Goal: Task Accomplishment & Management: Complete application form

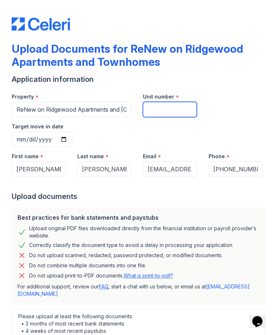
click at [171, 110] on input "Unit number" at bounding box center [170, 109] width 54 height 15
type input "1402"
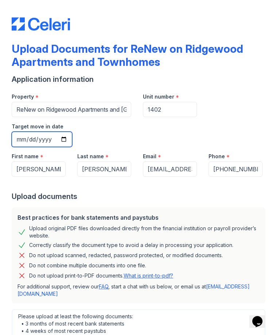
click at [72, 132] on input "Target move in date" at bounding box center [42, 139] width 60 height 15
type input "[DATE]"
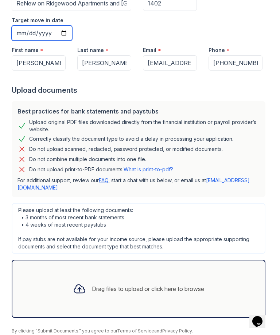
scroll to position [104, 0]
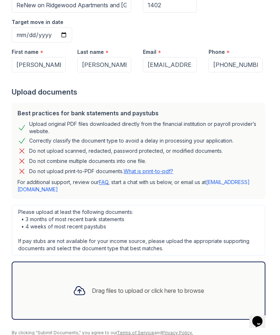
click at [150, 286] on div "Drag files to upload or click here to browse" at bounding box center [148, 290] width 112 height 9
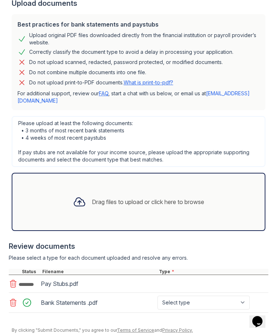
scroll to position [190, 0]
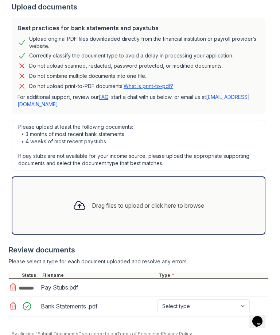
click at [218, 300] on select "Select type Paystub Bank Statement Offer Letter Tax Documents Benefit Award Let…" at bounding box center [203, 307] width 92 height 14
select select "bank_statement"
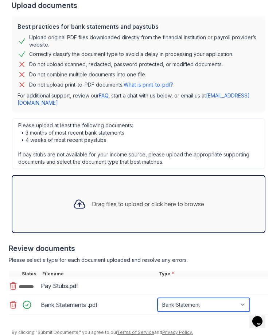
scroll to position [191, 0]
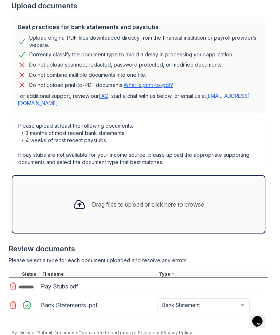
click at [14, 282] on icon at bounding box center [13, 286] width 9 height 9
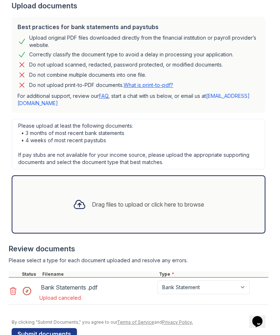
scroll to position [180, 0]
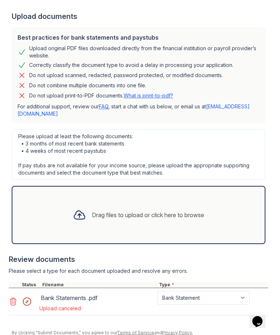
click at [14, 297] on icon at bounding box center [13, 301] width 9 height 9
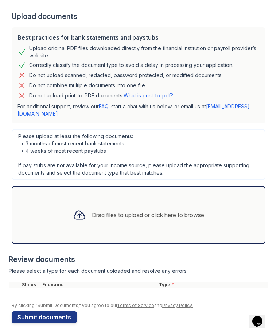
scroll to position [153, 0]
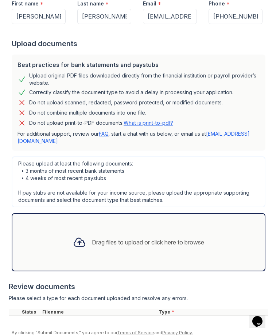
click at [143, 238] on div "Drag files to upload or click here to browse" at bounding box center [148, 242] width 112 height 9
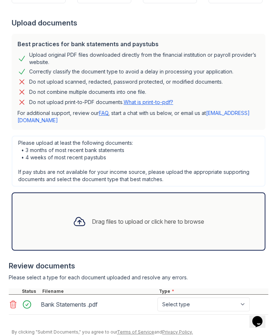
scroll to position [173, 0]
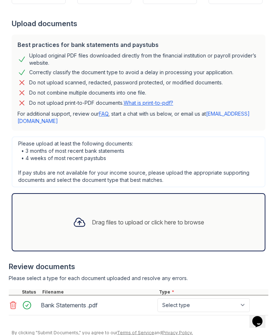
click at [211, 298] on select "Select type Paystub Bank Statement Offer Letter Tax Documents Benefit Award Let…" at bounding box center [203, 305] width 92 height 14
select select "bank_statement"
click at [102, 210] on div "Drag files to upload or click here to browse" at bounding box center [138, 222] width 143 height 25
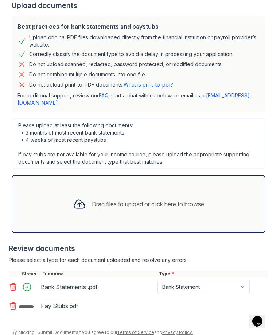
scroll to position [191, 0]
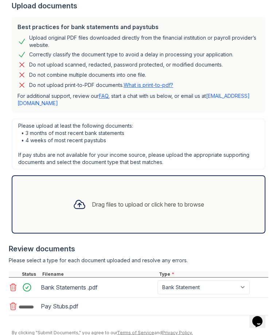
click at [69, 301] on div "Pay Stubs.pdf" at bounding box center [98, 307] width 114 height 12
click at [217, 298] on div "Pay Stubs.pdf" at bounding box center [138, 307] width 259 height 18
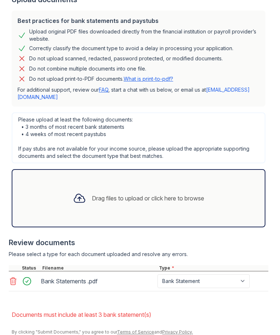
scroll to position [217, 0]
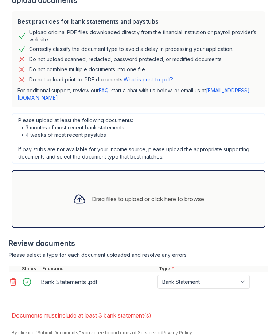
click at [16, 278] on icon at bounding box center [13, 282] width 9 height 9
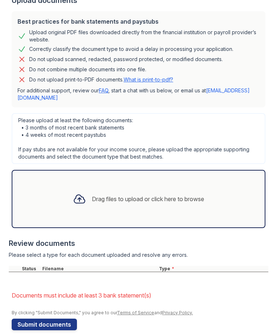
scroll to position [197, 0]
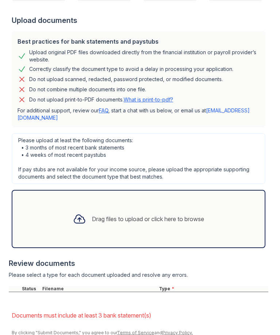
click at [182, 215] on div "Drag files to upload or click here to browse" at bounding box center [148, 219] width 112 height 9
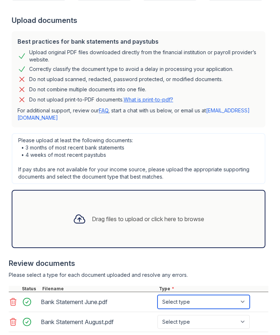
click at [241, 295] on select "Select type Paystub Bank Statement Offer Letter Tax Documents Benefit Award Let…" at bounding box center [203, 302] width 92 height 14
select select "bank_statement"
click at [232, 315] on select "Select type Paystub Bank Statement Offer Letter Tax Documents Benefit Award Let…" at bounding box center [203, 322] width 92 height 14
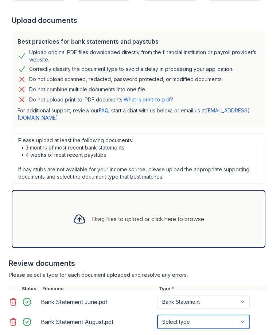
select select "bank_statement"
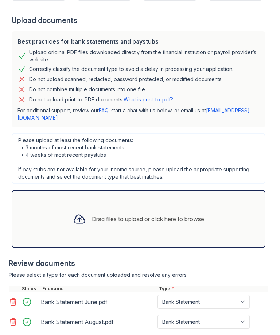
select select "bank_statement"
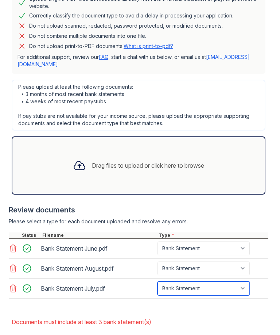
scroll to position [249, 0]
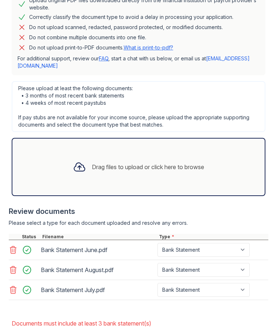
click at [127, 152] on div "Drag files to upload or click here to browse" at bounding box center [138, 167] width 253 height 58
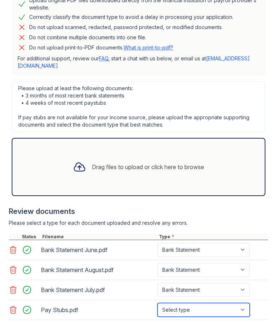
click at [217, 303] on select "Select type Paystub Bank Statement Offer Letter Tax Documents Benefit Award Let…" at bounding box center [203, 310] width 92 height 14
select select "paystub"
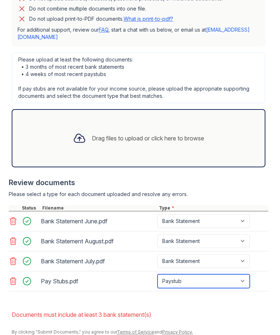
scroll to position [277, 0]
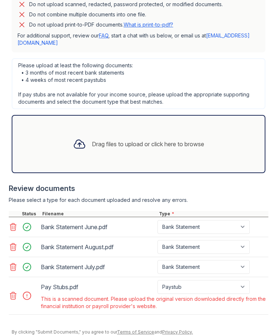
scroll to position [271, 0]
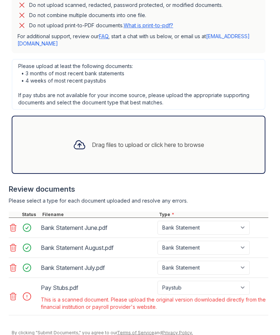
click at [12, 292] on icon at bounding box center [13, 296] width 9 height 9
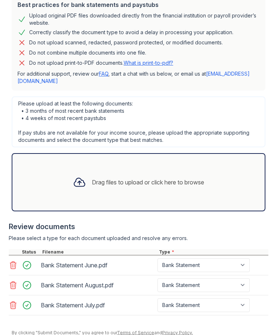
click at [148, 170] on div "Drag files to upload or click here to browse" at bounding box center [138, 182] width 143 height 25
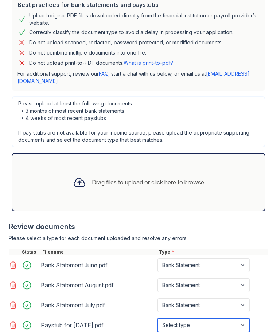
click at [243, 318] on select "Select type Paystub Bank Statement Offer Letter Tax Documents Benefit Award Let…" at bounding box center [203, 325] width 92 height 14
select select "paystub"
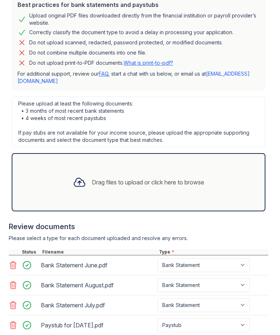
select select "paystub"
